Goal: Go to known website: Access a specific website the user already knows

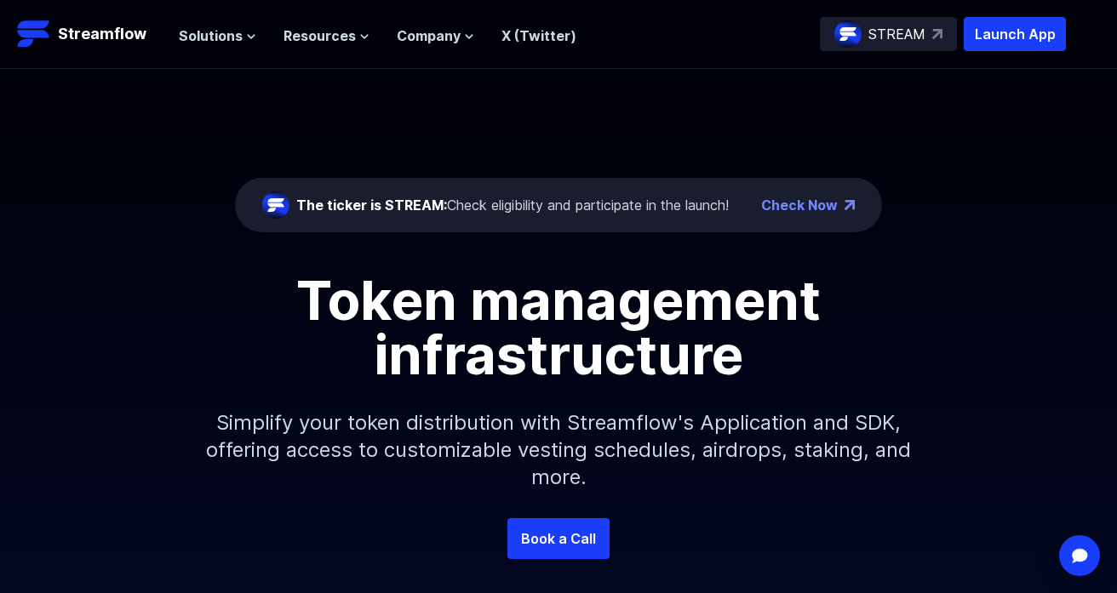
click at [549, 219] on div "The ticker is STREAM: Check eligibility and participate in the launch! Check Now" at bounding box center [558, 205] width 647 height 54
click at [922, 39] on p "STREAM" at bounding box center [896, 34] width 57 height 20
click at [618, 206] on div "The ticker is STREAM: Check eligibility and participate in the launch!" at bounding box center [512, 205] width 432 height 20
click at [681, 199] on div "The ticker is STREAM: Check eligibility and participate in the launch!" at bounding box center [512, 205] width 432 height 20
click at [996, 31] on p "Launch App" at bounding box center [1014, 34] width 102 height 34
